Goal: Communication & Community: Participate in discussion

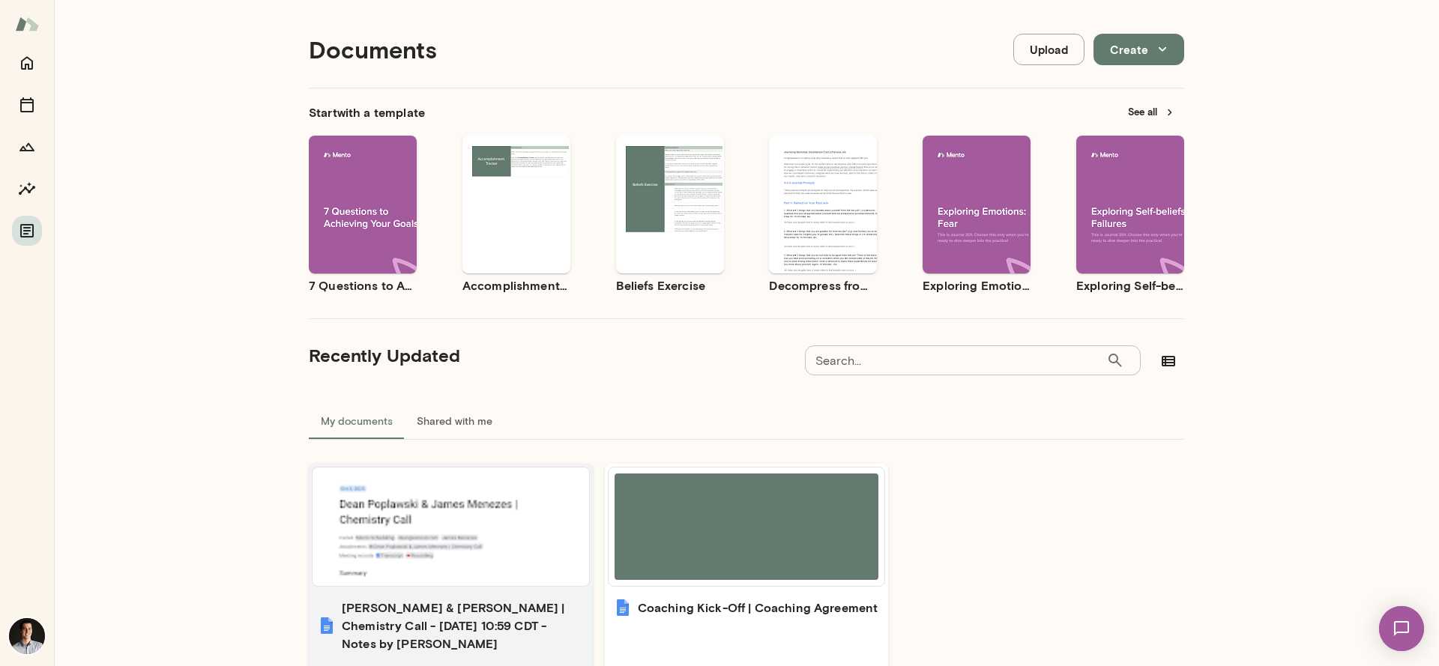
scroll to position [16, 0]
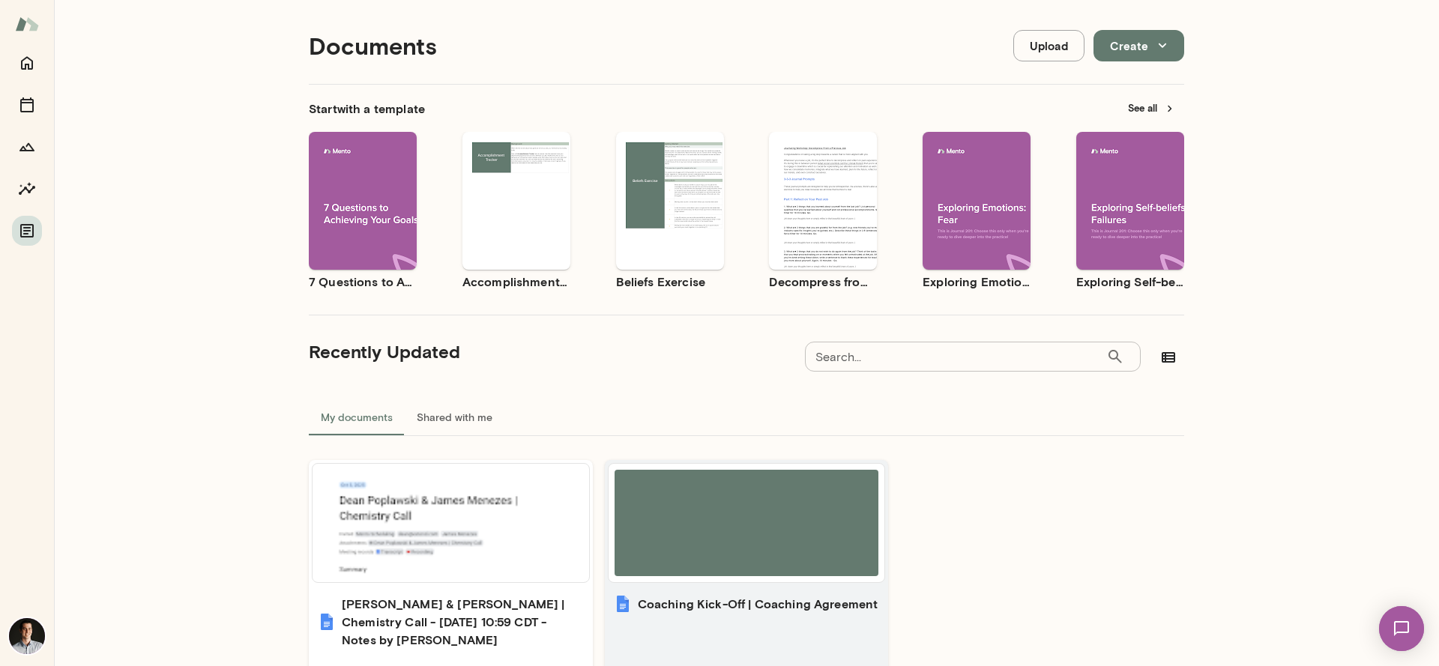
click at [786, 570] on div at bounding box center [747, 523] width 265 height 106
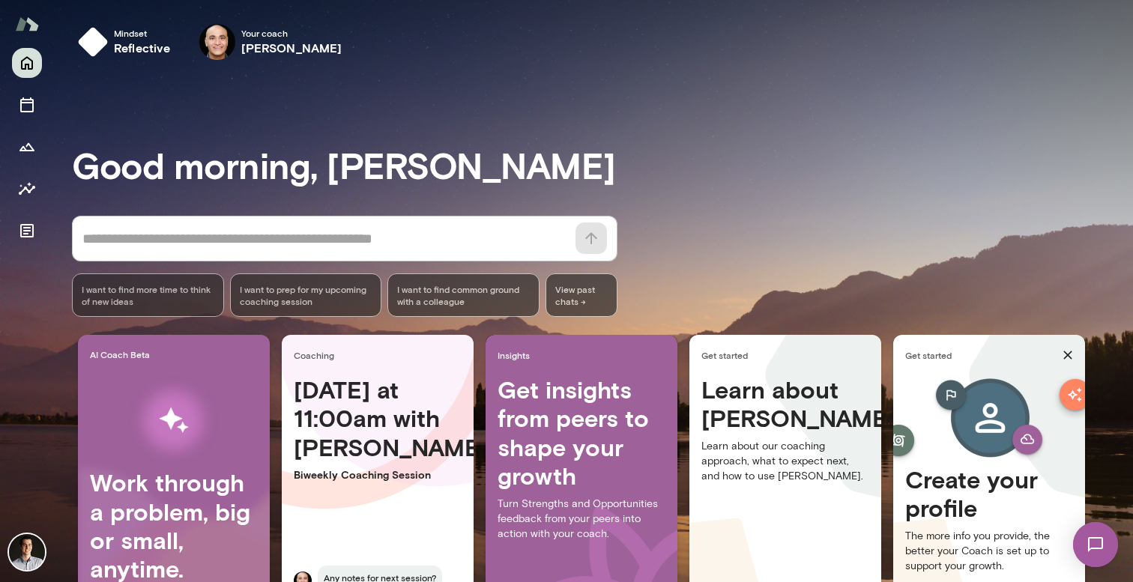
click at [1091, 552] on img at bounding box center [1095, 544] width 61 height 61
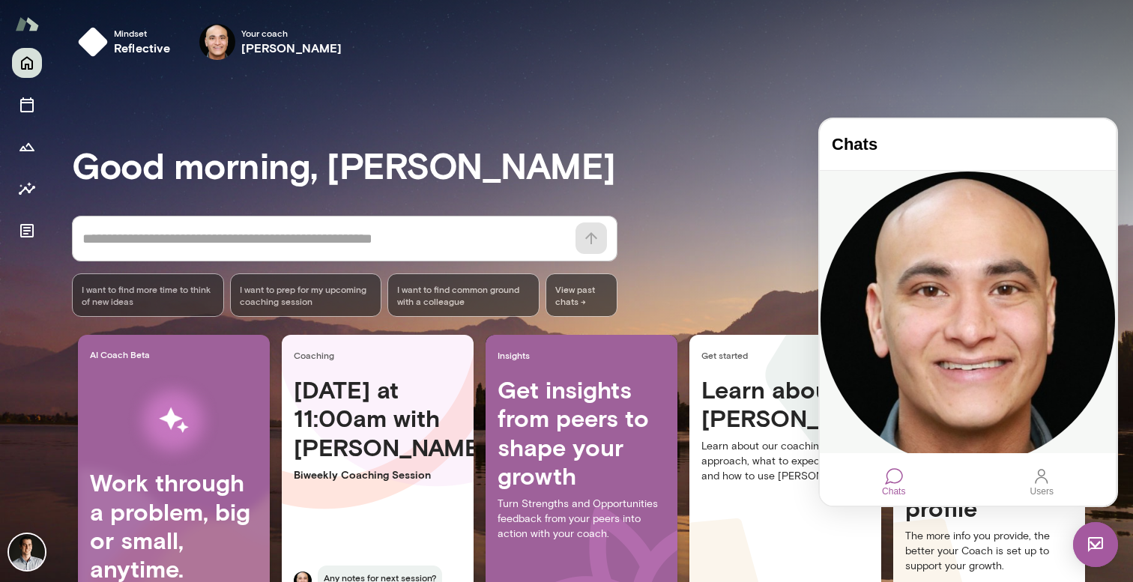
click at [917, 474] on div "James Menezes" at bounding box center [968, 477] width 296 height 7
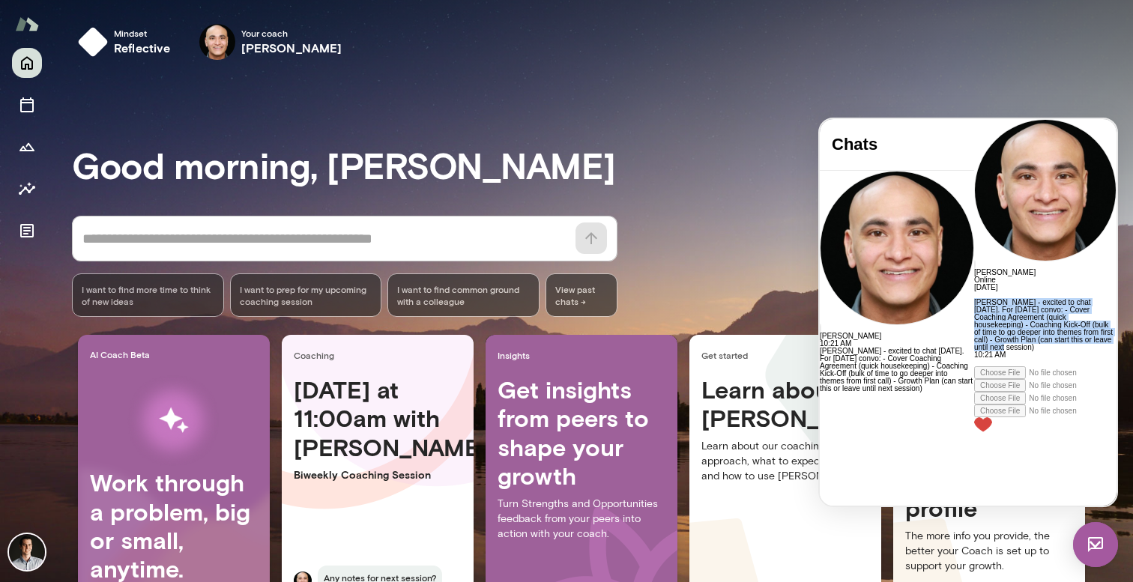
drag, startPoint x: 977, startPoint y: 369, endPoint x: 840, endPoint y: 235, distance: 190.8
click at [974, 299] on div "Dean - excited to chat today. For today's convo: - Cover Coaching Agreement (qu…" at bounding box center [1045, 325] width 142 height 52
copy p "Dean - excited to chat today. For today's convo: - Cover Coaching Agreement (qu…"
